Goal: Find specific page/section: Find specific page/section

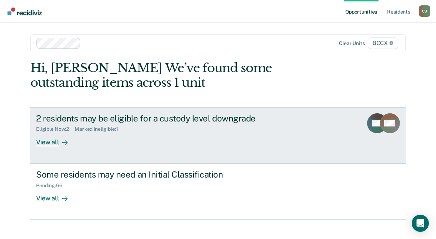
click at [55, 141] on div "View all" at bounding box center [56, 139] width 40 height 14
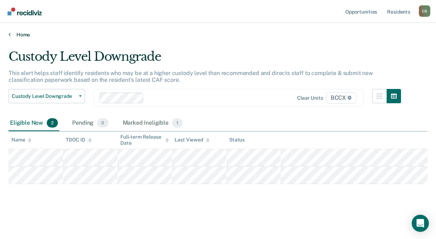
click at [26, 35] on link "Home" at bounding box center [218, 34] width 419 height 6
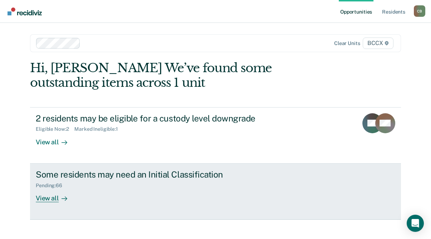
click at [44, 198] on div "View all" at bounding box center [56, 195] width 40 height 14
